Goal: Transaction & Acquisition: Obtain resource

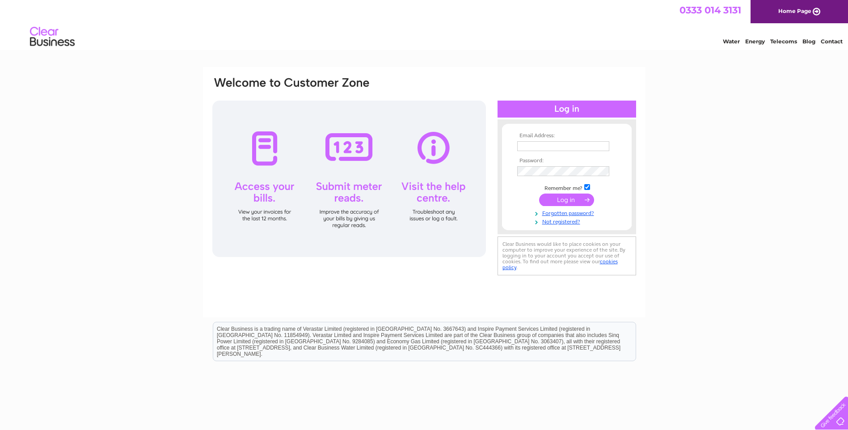
type input "[EMAIL_ADDRESS][DOMAIN_NAME]"
click at [563, 199] on input "submit" at bounding box center [566, 200] width 55 height 13
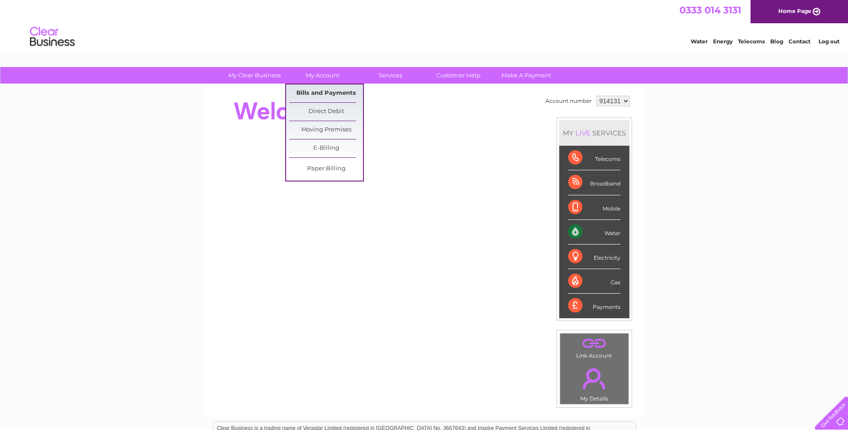
click at [312, 94] on link "Bills and Payments" at bounding box center [326, 93] width 74 height 18
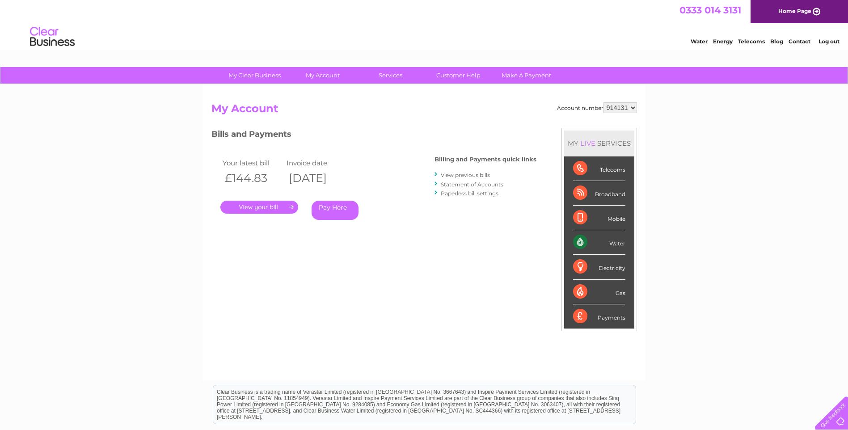
click at [262, 207] on link "." at bounding box center [259, 207] width 78 height 13
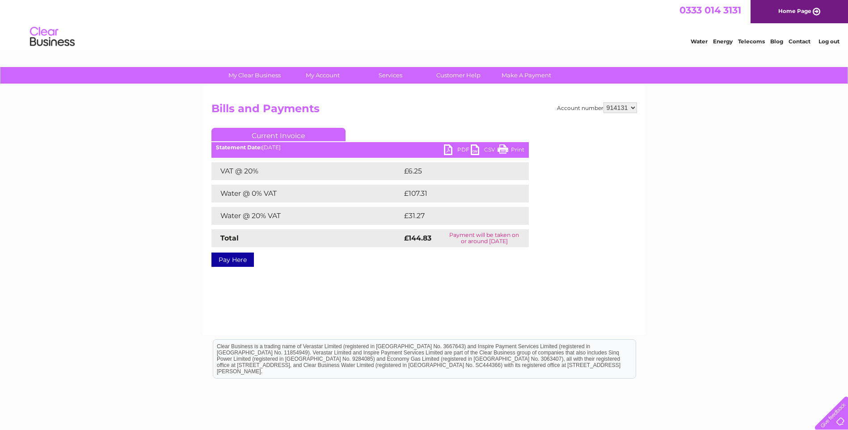
click at [462, 149] on link "PDF" at bounding box center [457, 150] width 27 height 13
click at [836, 38] on link "Log out" at bounding box center [829, 41] width 21 height 7
